Goal: Transaction & Acquisition: Subscribe to service/newsletter

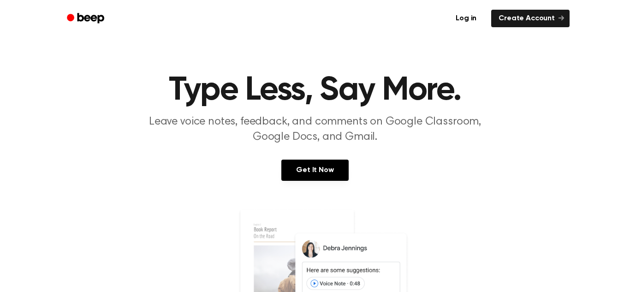
click at [110, 232] on link at bounding box center [315, 296] width 608 height 177
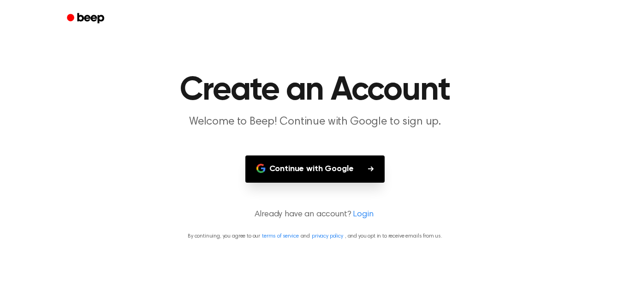
click at [36, 173] on main "Create an Account Welcome to Beep! Continue with Google to sign up. Continue wi…" at bounding box center [315, 146] width 630 height 292
click at [332, 176] on button "Continue with Google" at bounding box center [315, 168] width 140 height 27
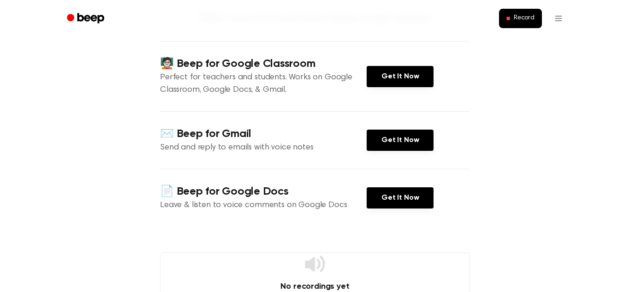
scroll to position [135, 0]
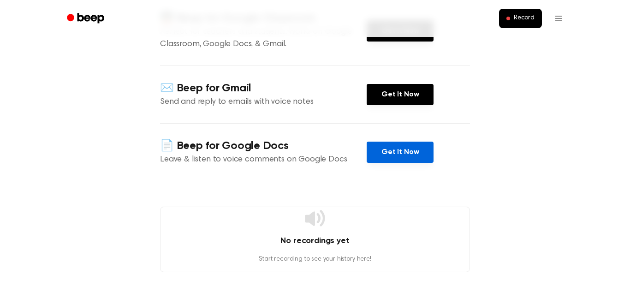
click at [416, 146] on link "Get It Now" at bounding box center [400, 152] width 67 height 21
